Goal: Information Seeking & Learning: Learn about a topic

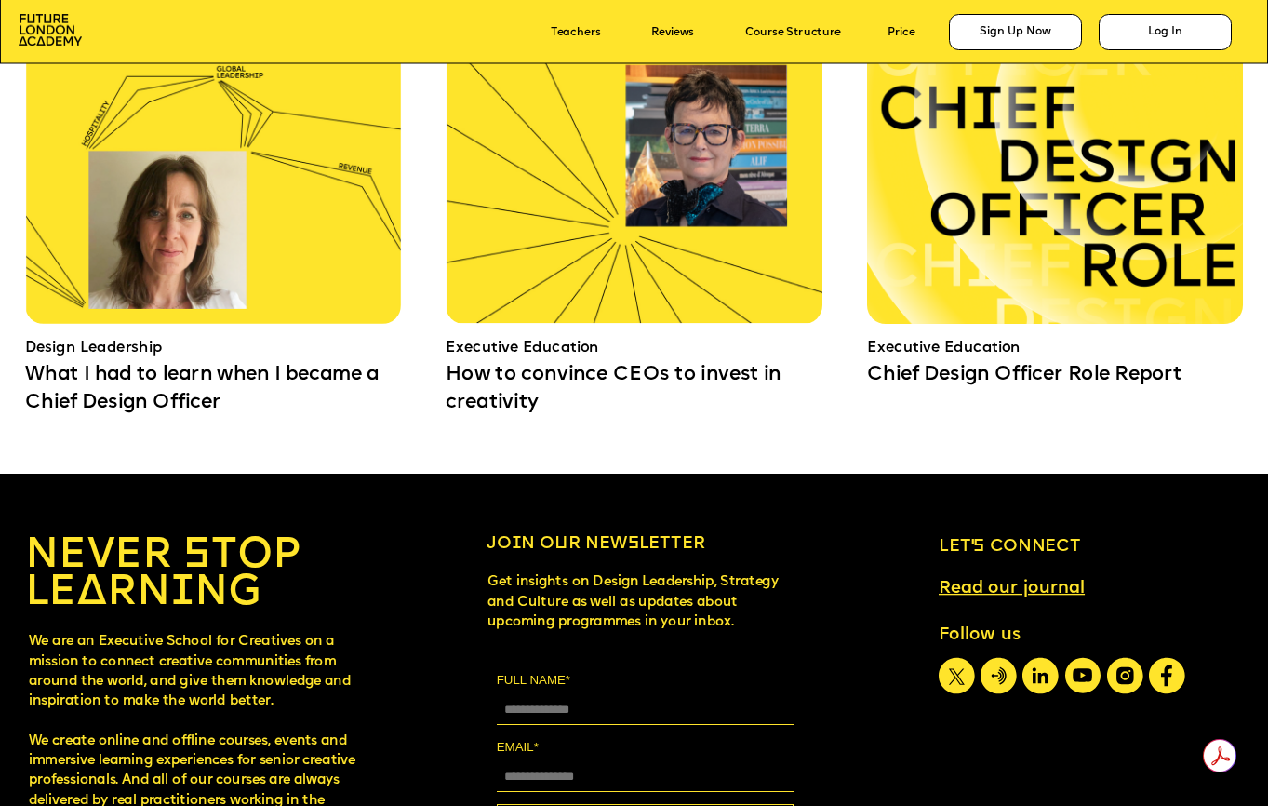
scroll to position [11464, 0]
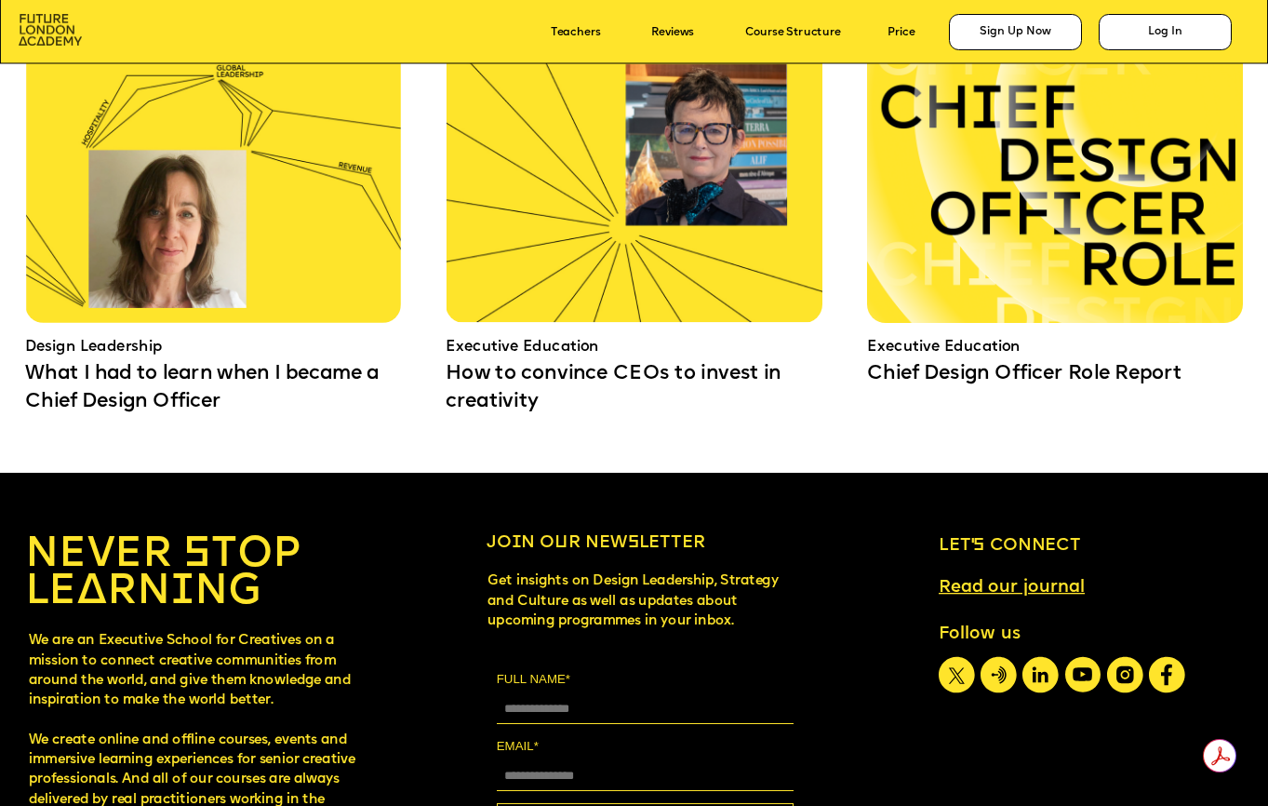
click at [34, 26] on img at bounding box center [50, 30] width 63 height 33
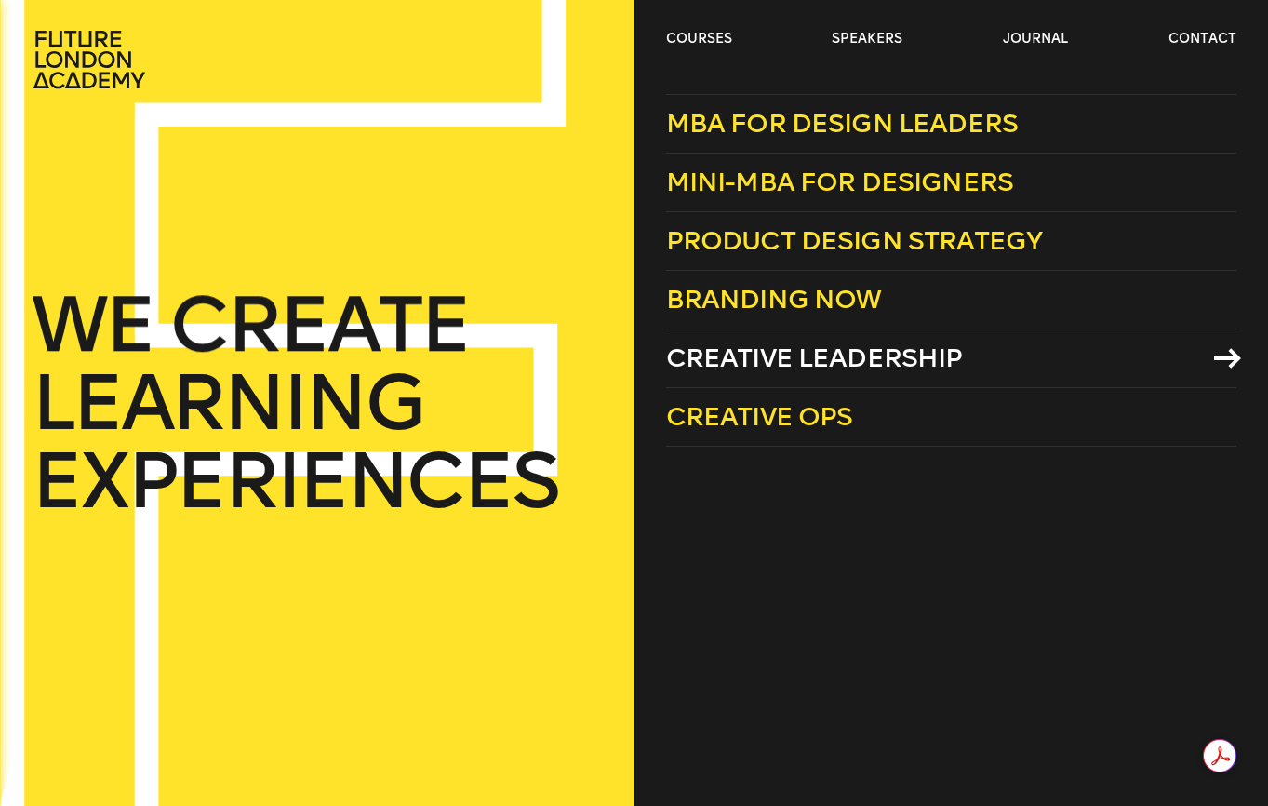
click at [690, 353] on span "Creative Leadership" at bounding box center [814, 357] width 297 height 31
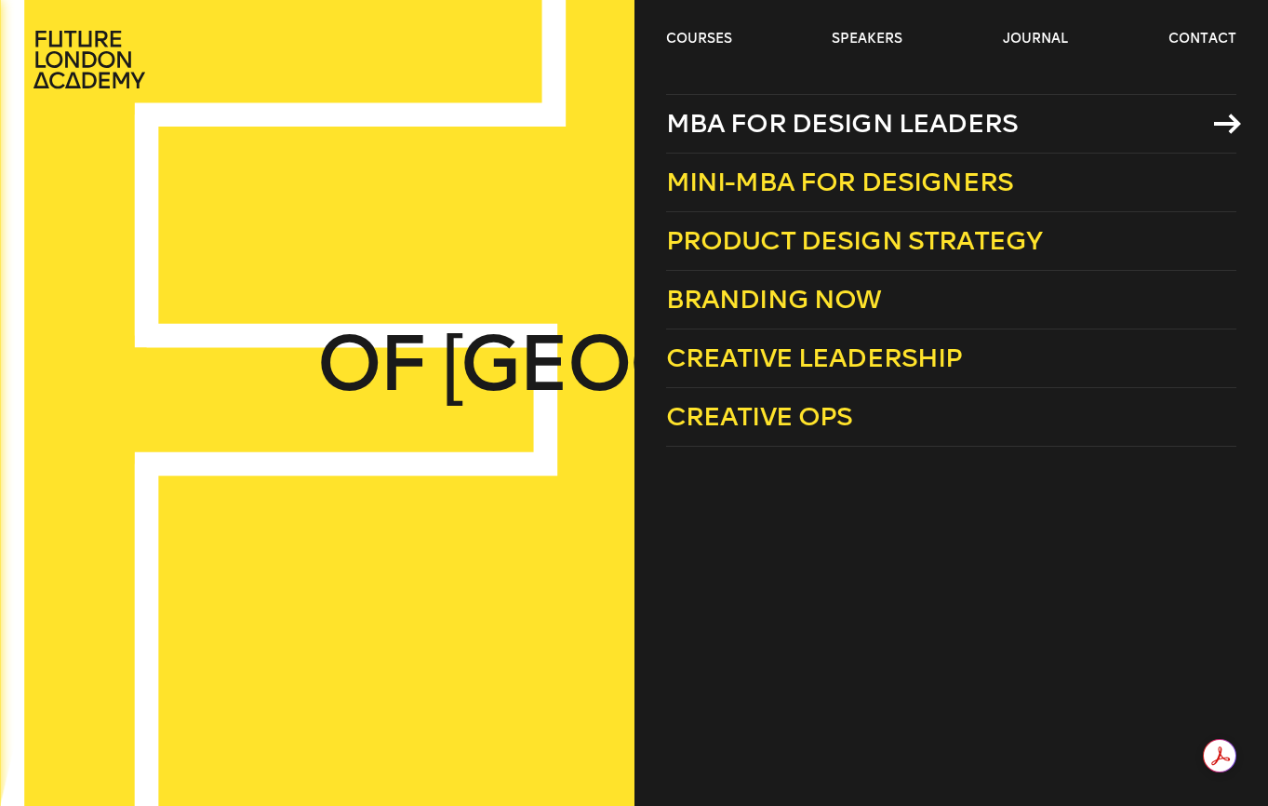
click at [816, 118] on span "MBA for Design Leaders" at bounding box center [842, 123] width 353 height 31
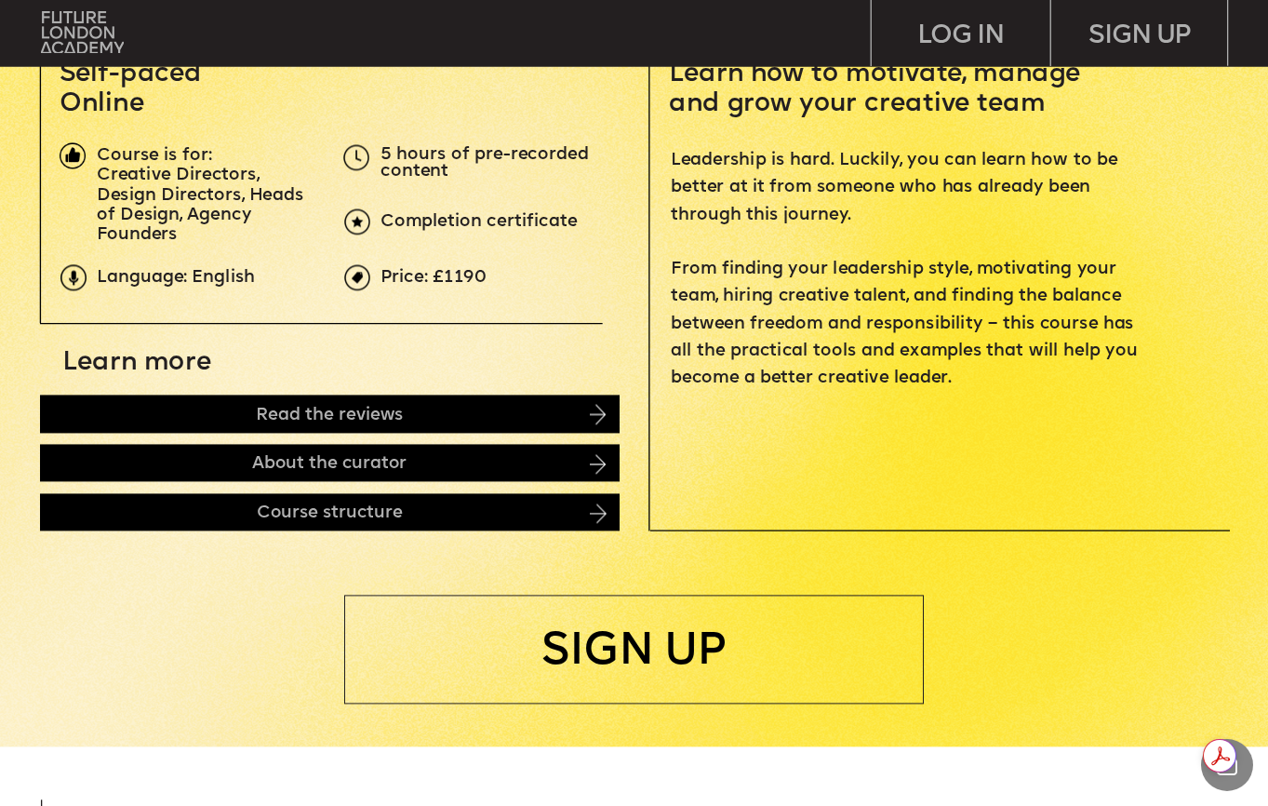
scroll to position [595, 0]
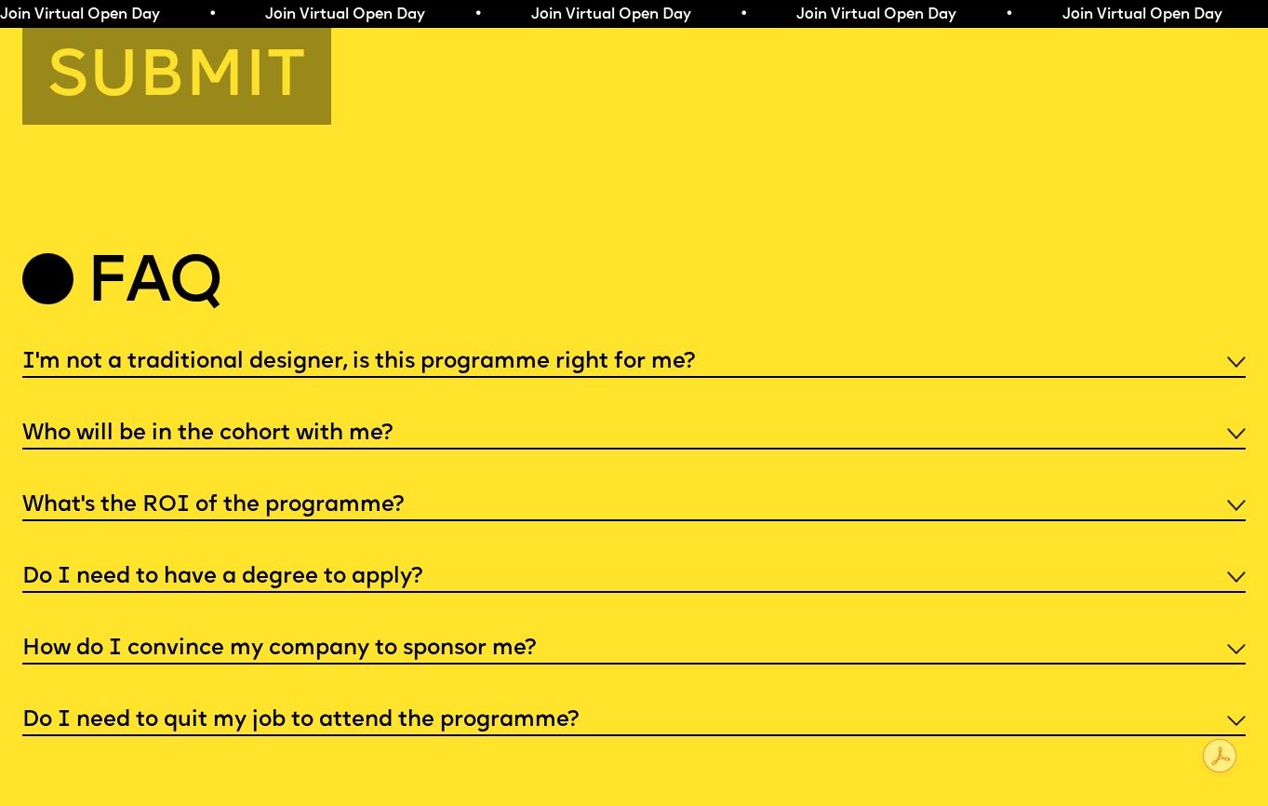
scroll to position [6402, 0]
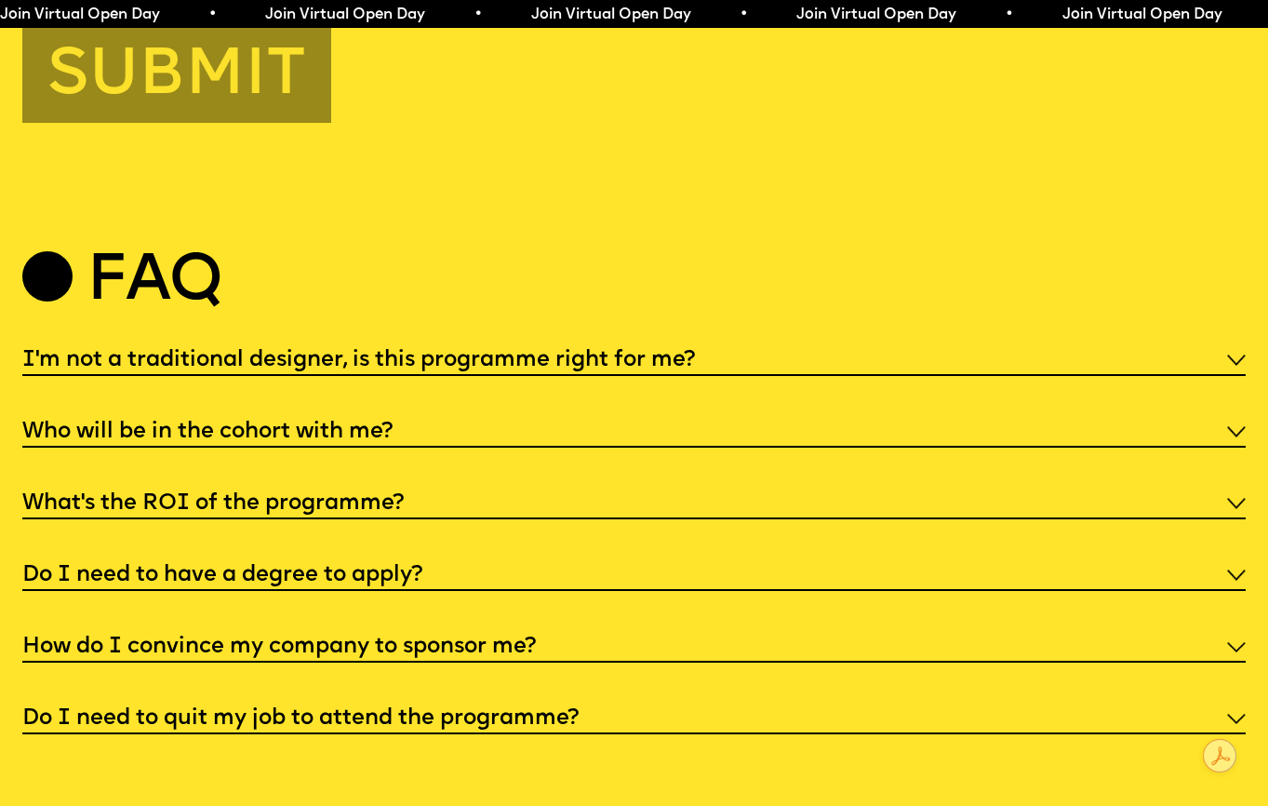
click at [478, 353] on h5 "I'm not a traditional designer, is this programme right for me?" at bounding box center [358, 360] width 673 height 19
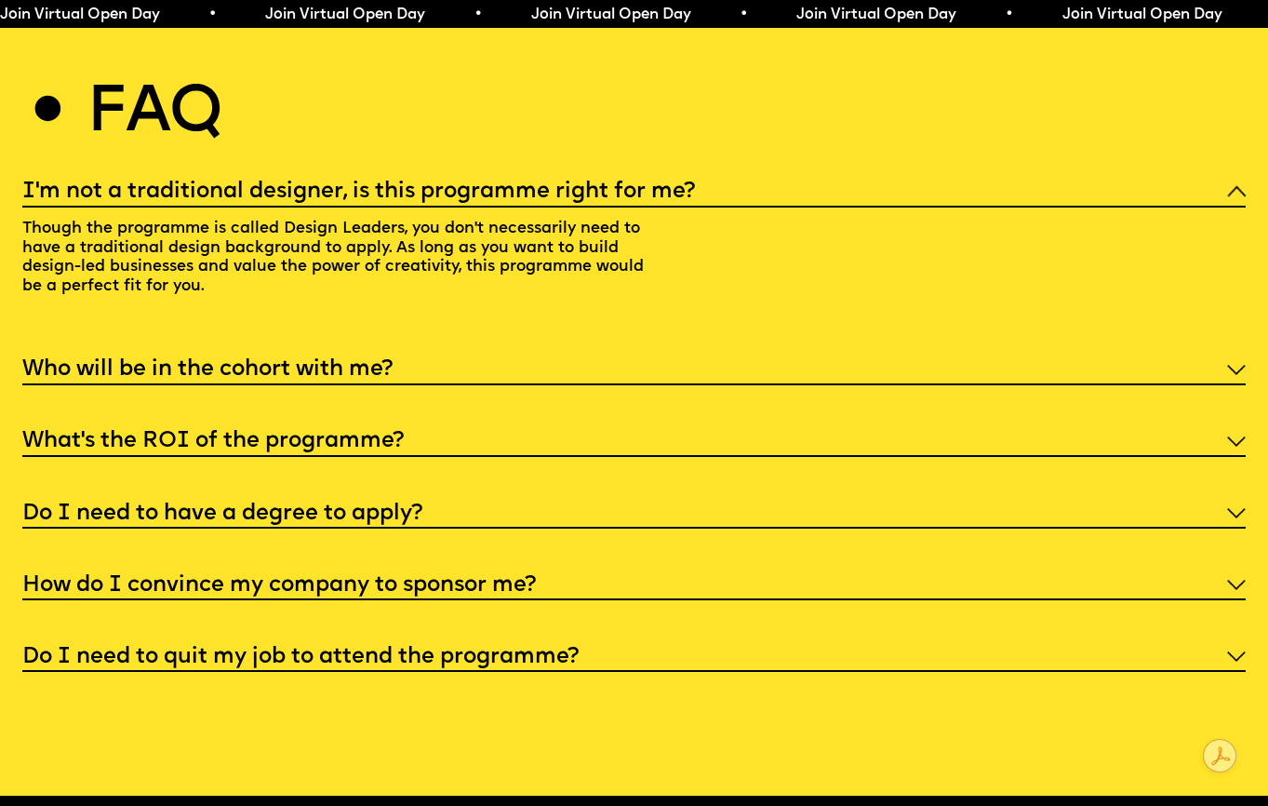
scroll to position [6582, 0]
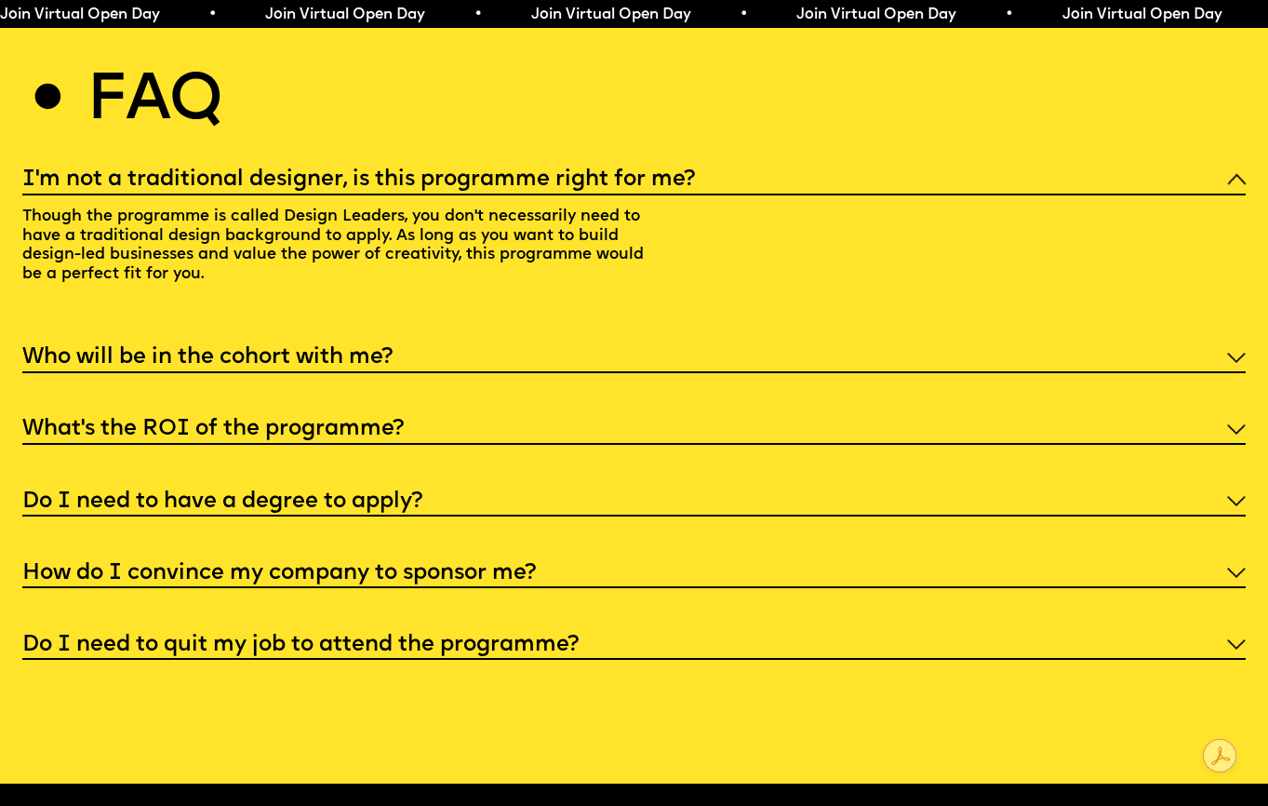
click at [478, 353] on div "Who will be in the cohort with me?" at bounding box center [634, 356] width 1225 height 33
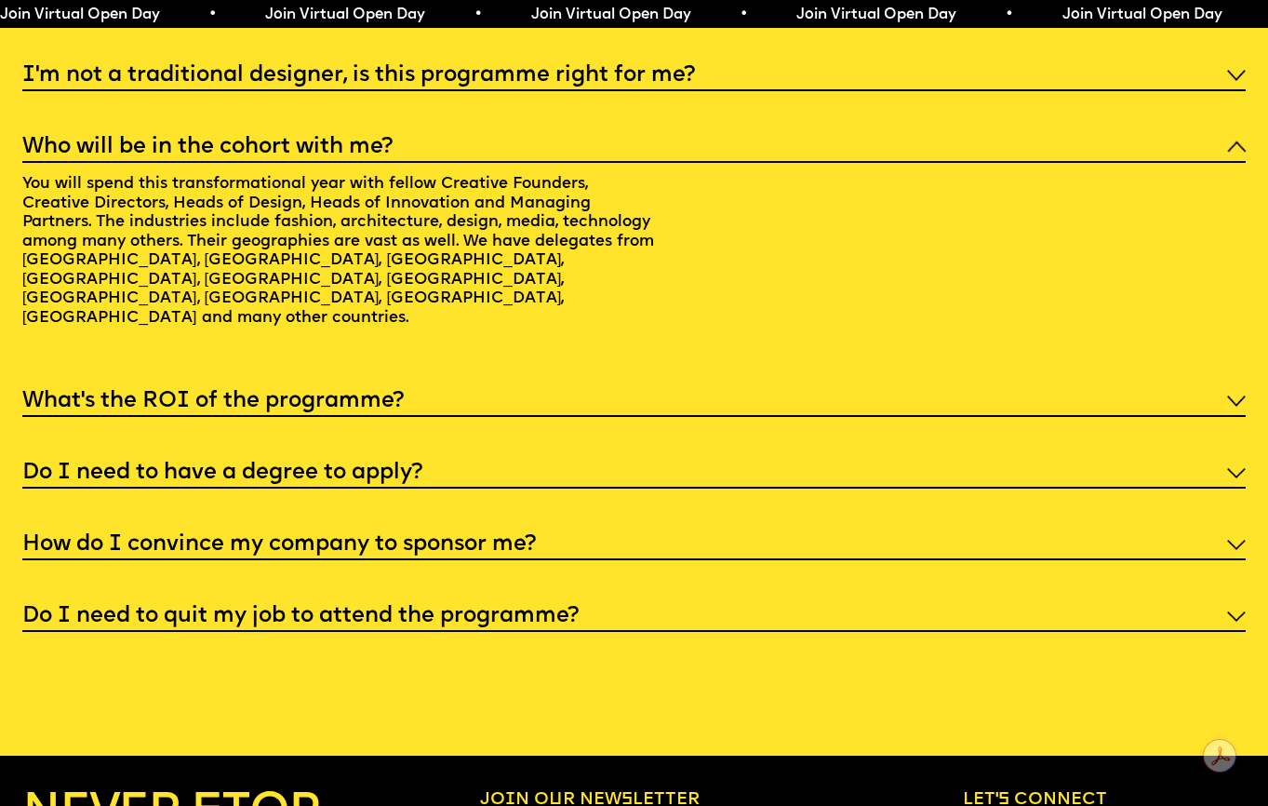
scroll to position [6688, 0]
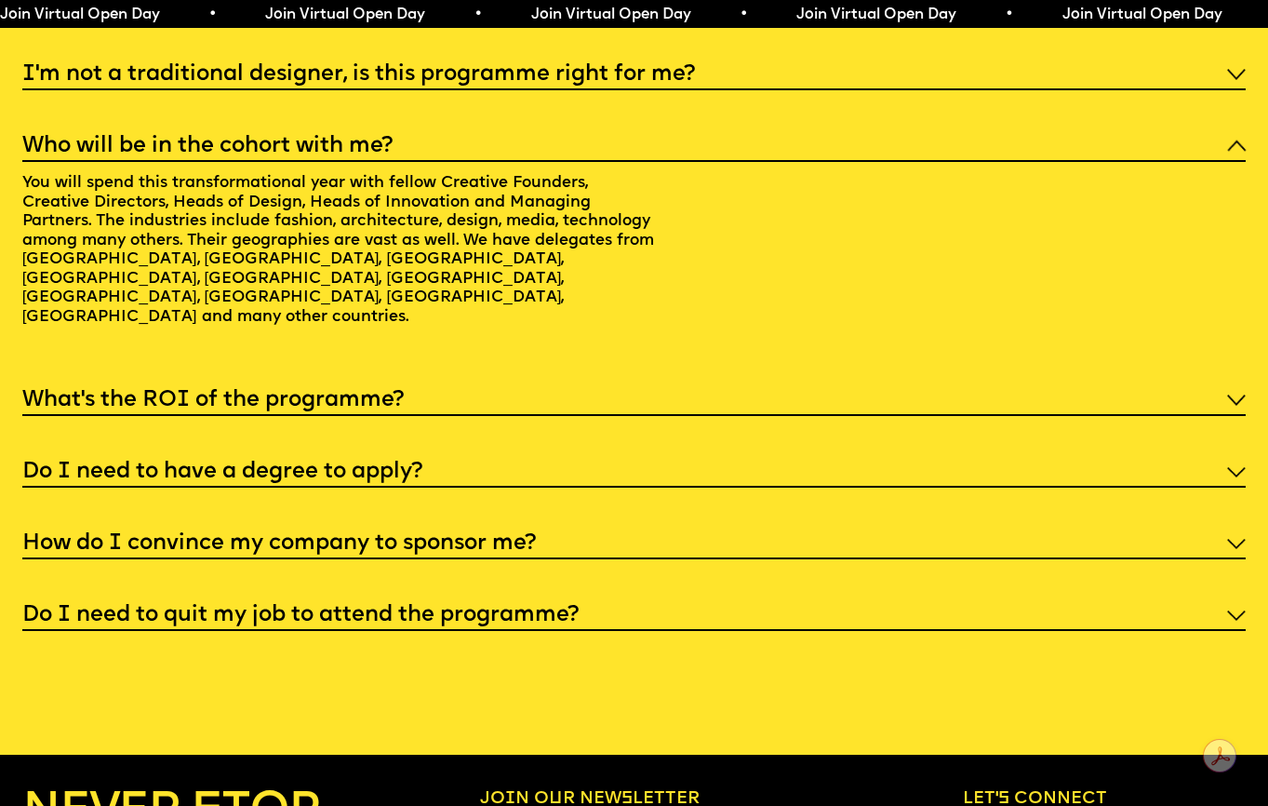
click at [478, 382] on div "What’s the ROI of the programme?" at bounding box center [634, 398] width 1225 height 33
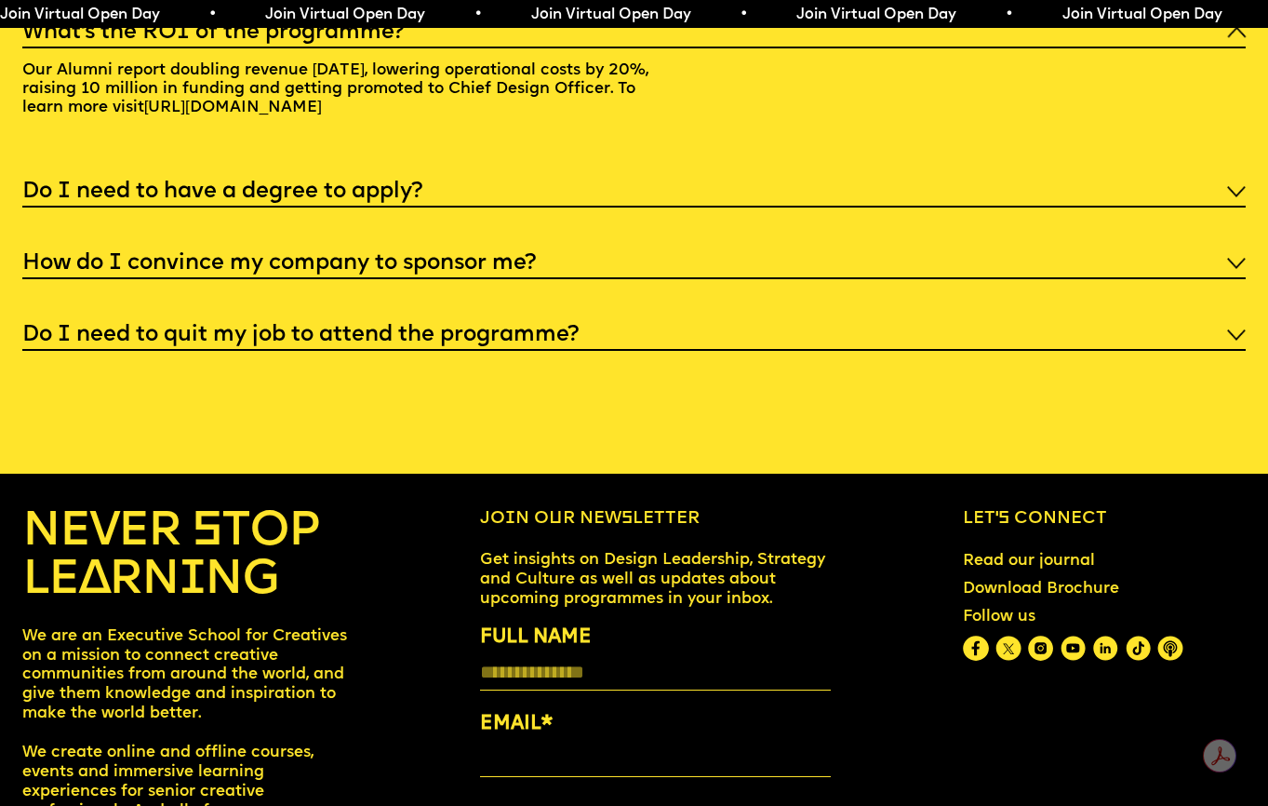
scroll to position [6879, 0]
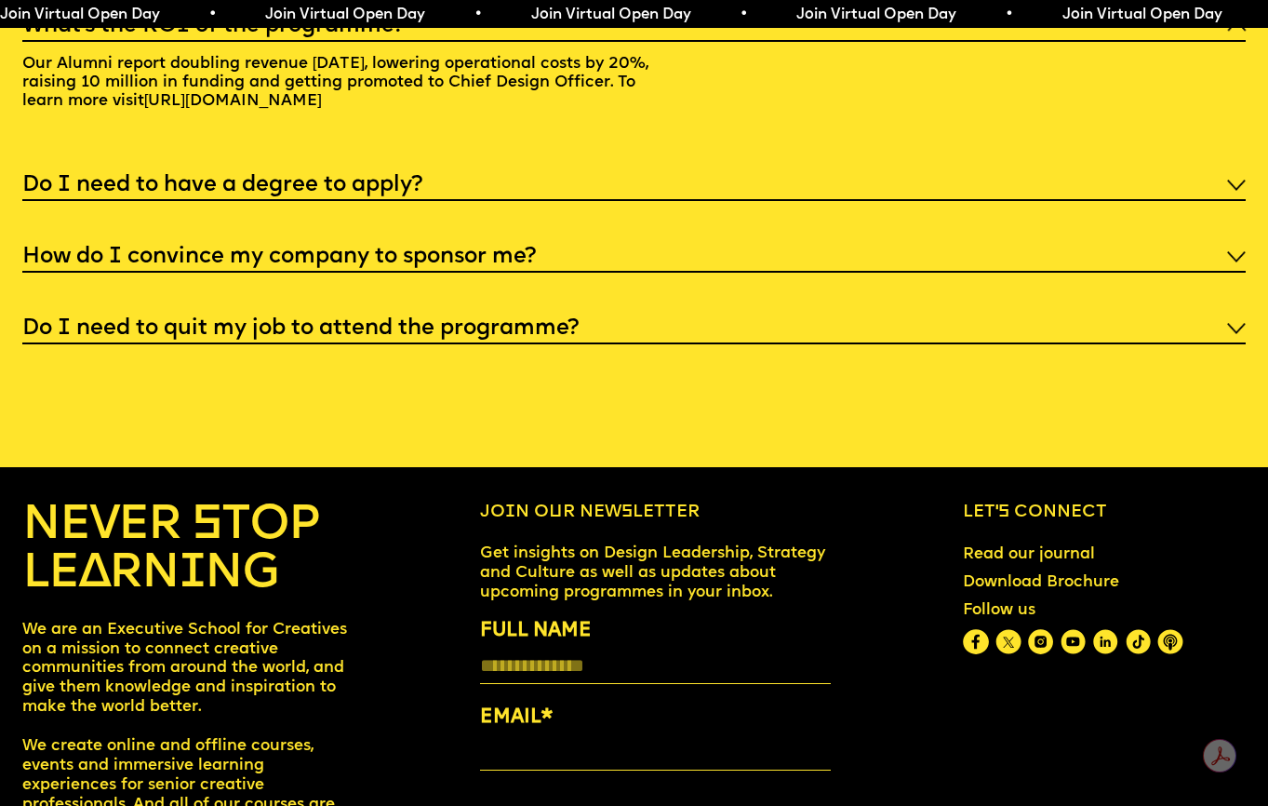
click at [483, 319] on h5 "Do I need to quit my job to attend the programme?" at bounding box center [300, 328] width 556 height 19
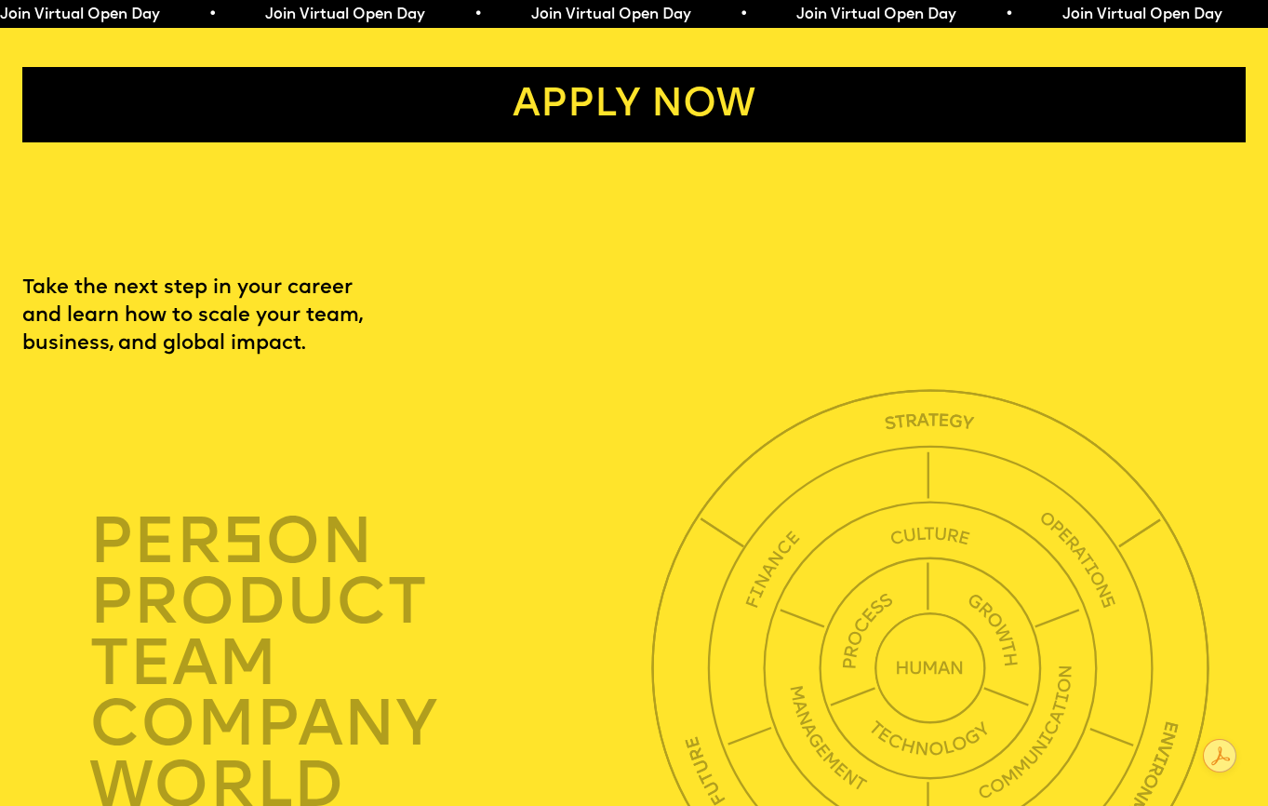
scroll to position [3830, 0]
